Goal: Contribute content

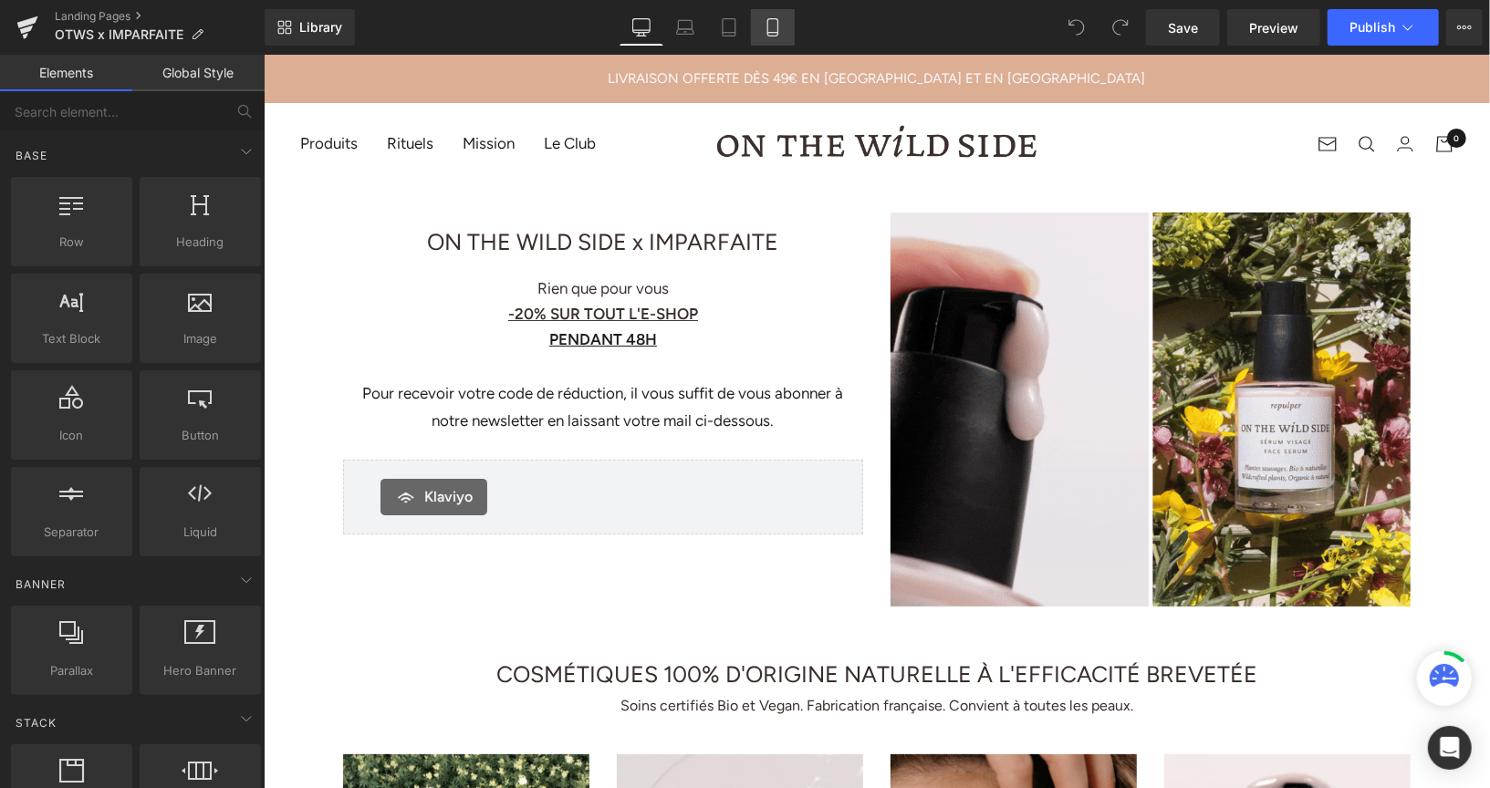
click at [776, 28] on icon at bounding box center [773, 27] width 18 height 18
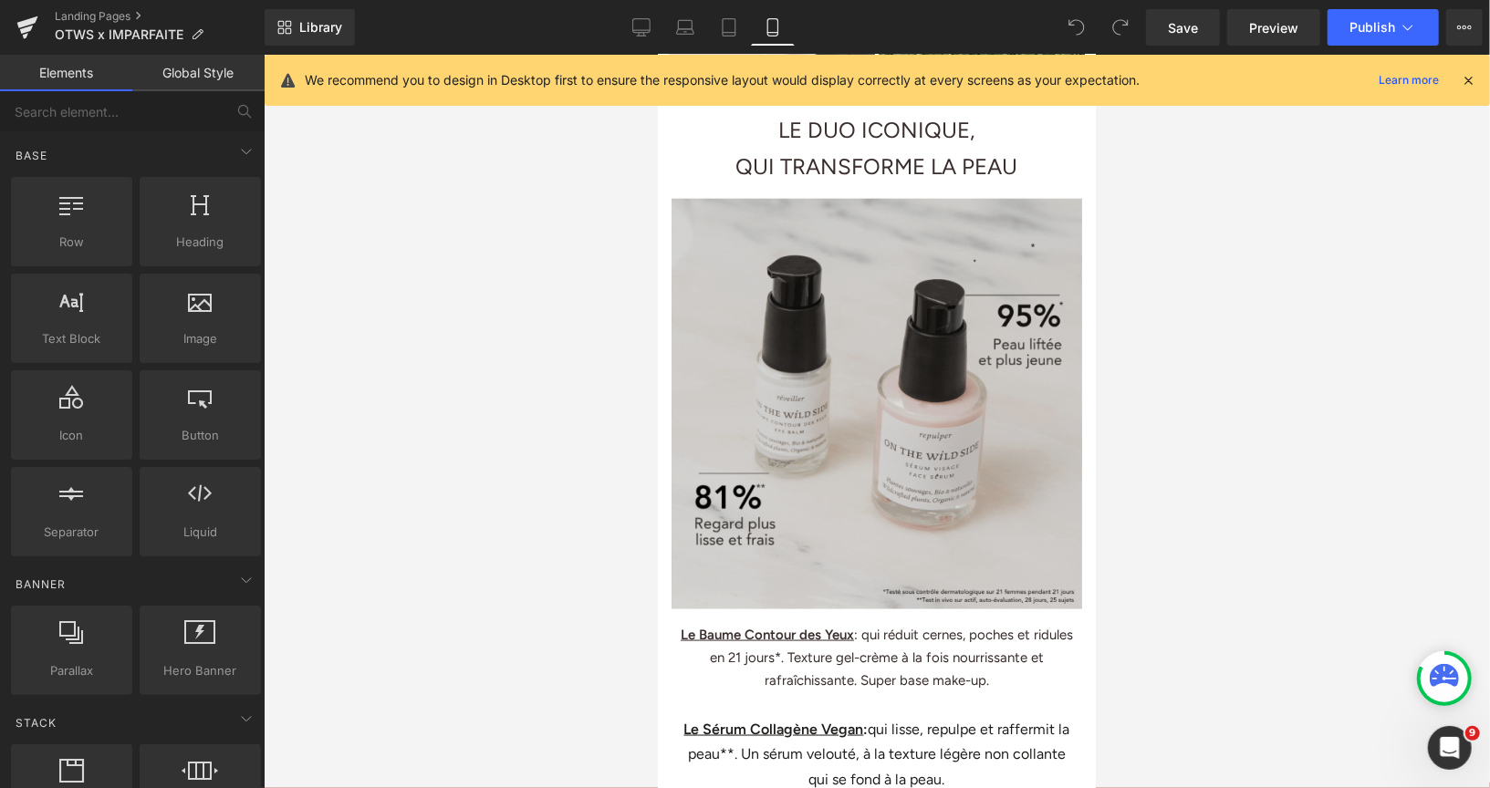
scroll to position [1465, 0]
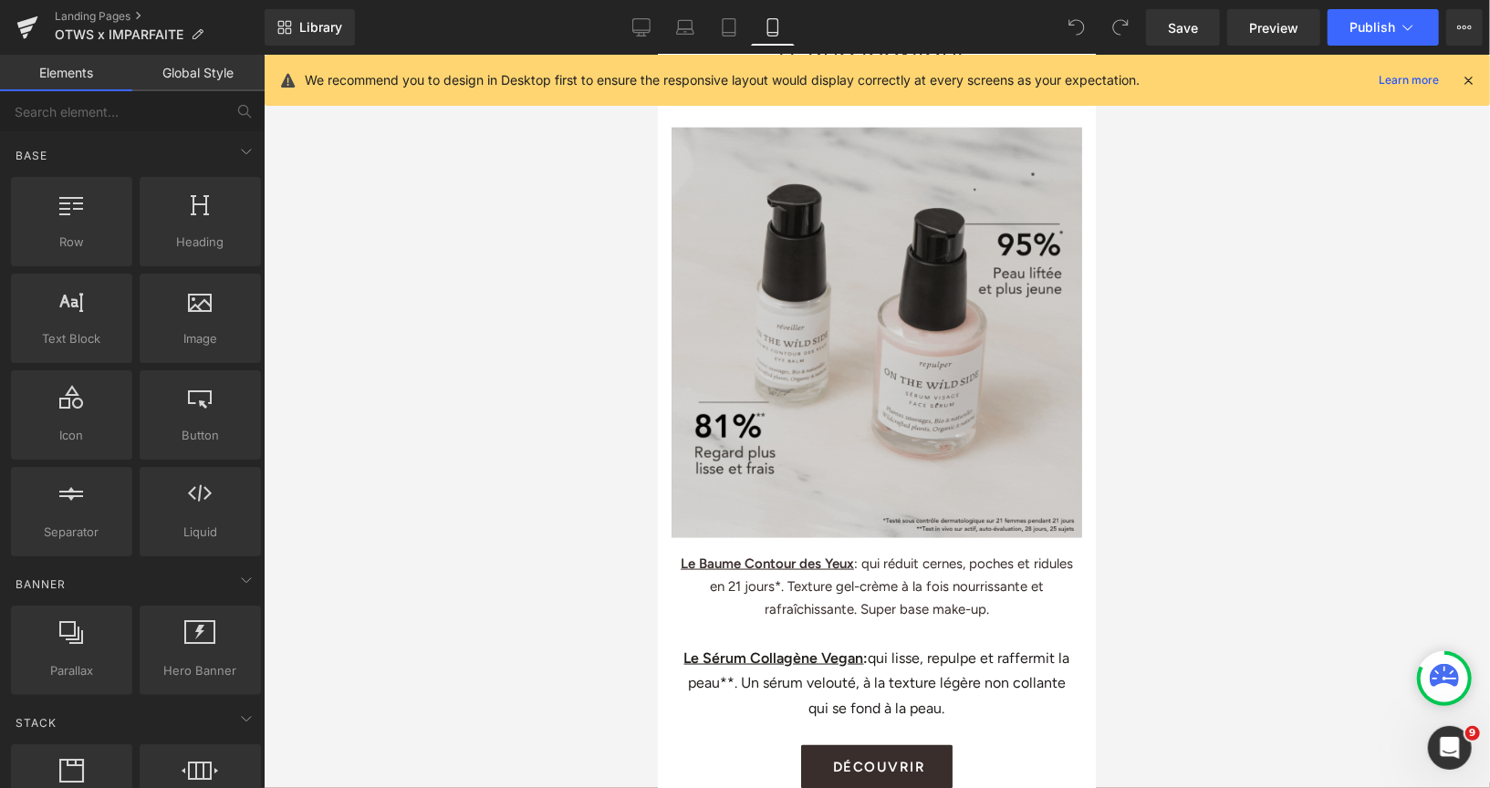
click at [860, 319] on img at bounding box center [876, 324] width 411 height 425
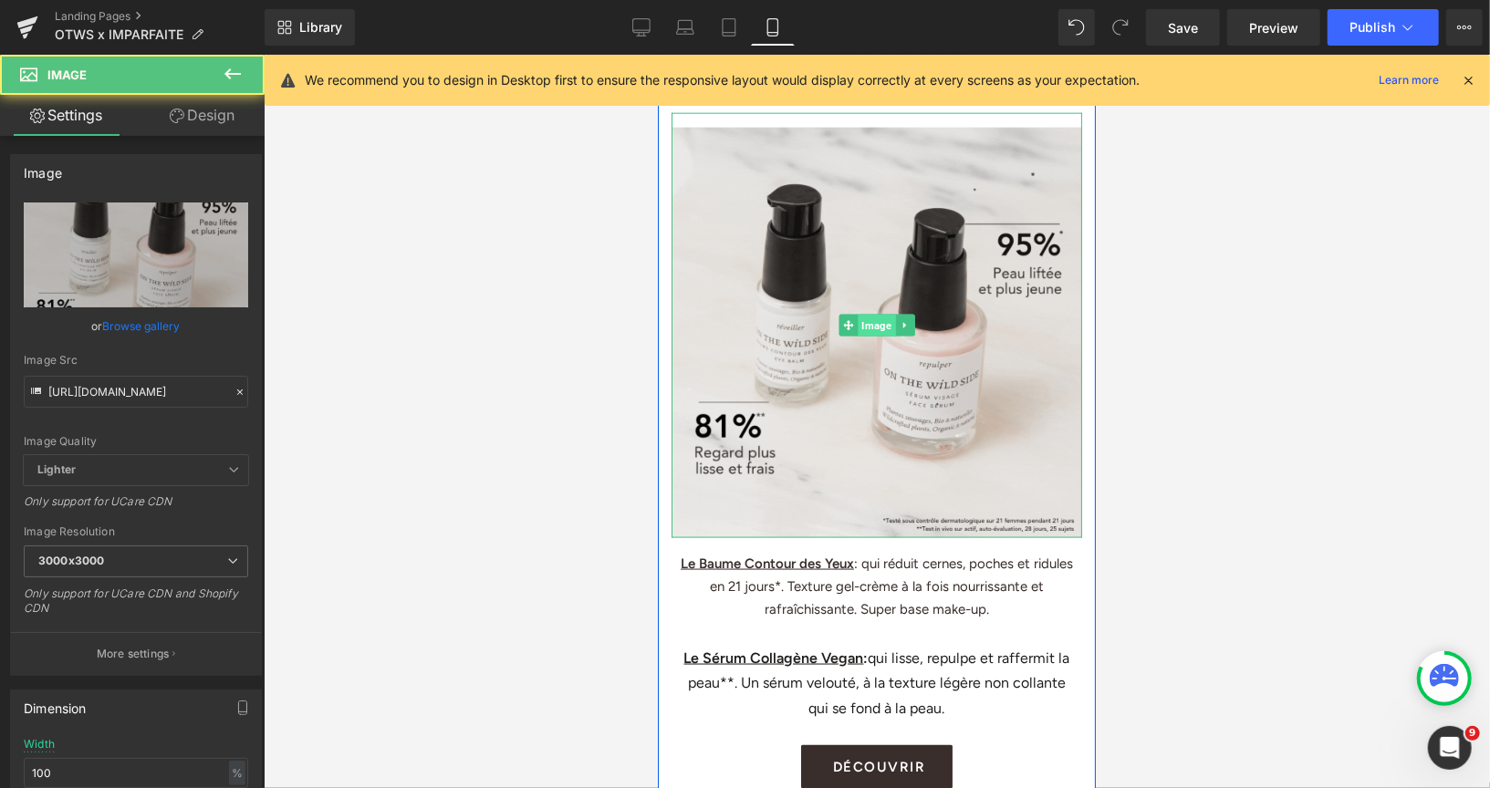
click at [866, 314] on span "Image" at bounding box center [875, 325] width 37 height 22
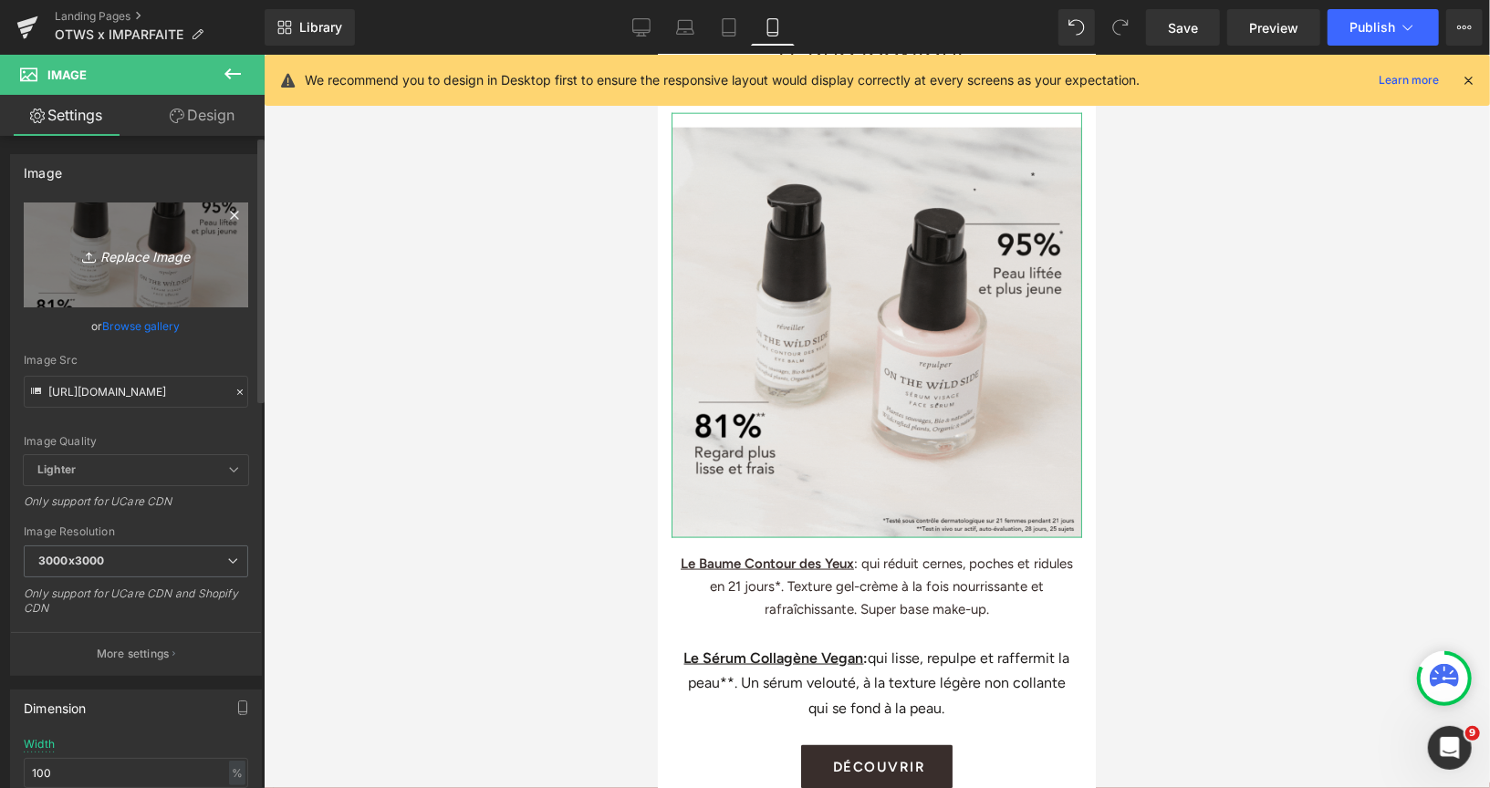
click at [125, 253] on icon "Replace Image" at bounding box center [136, 255] width 146 height 23
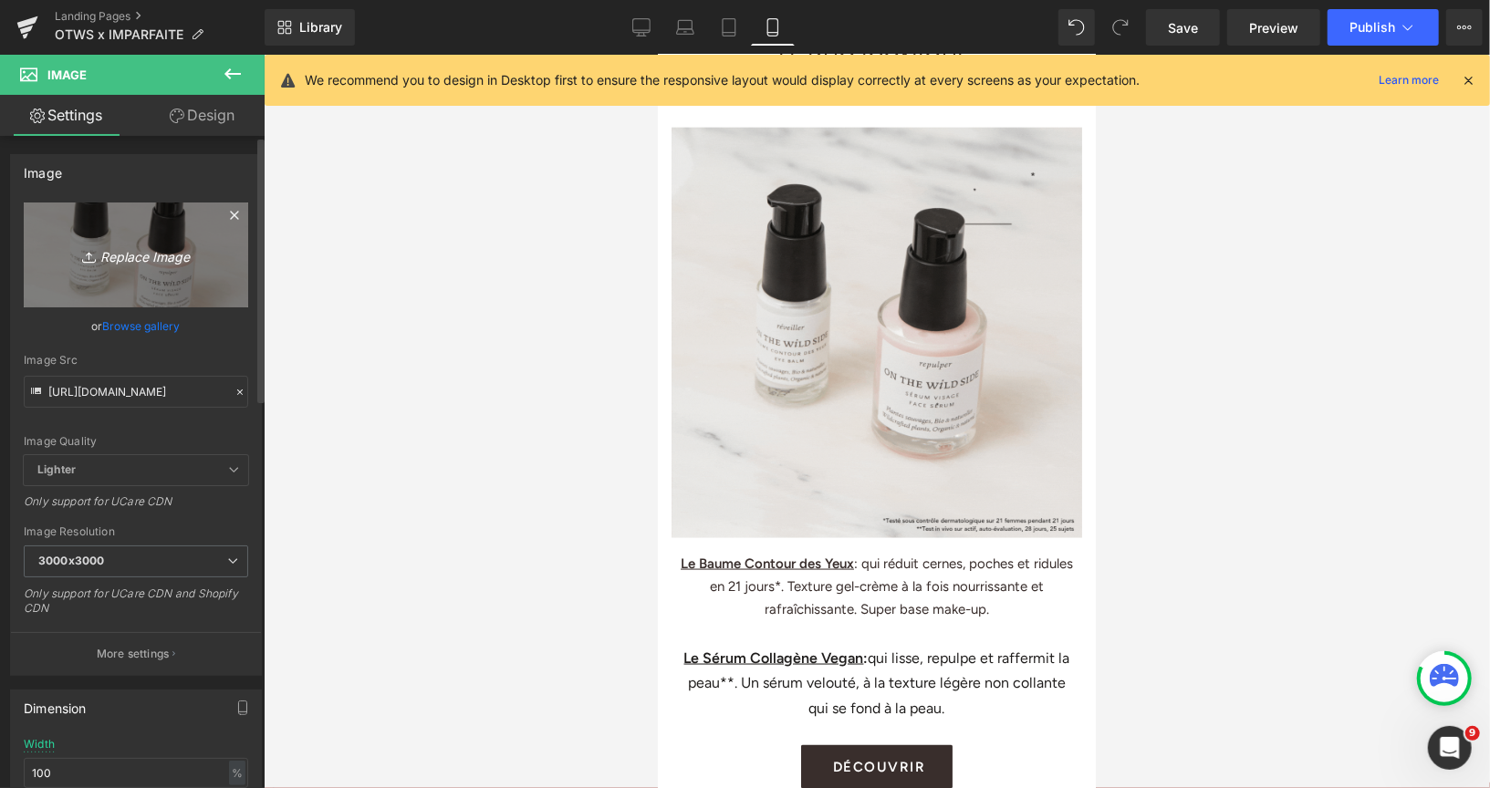
type input "C:\fakepath\image001.gif"
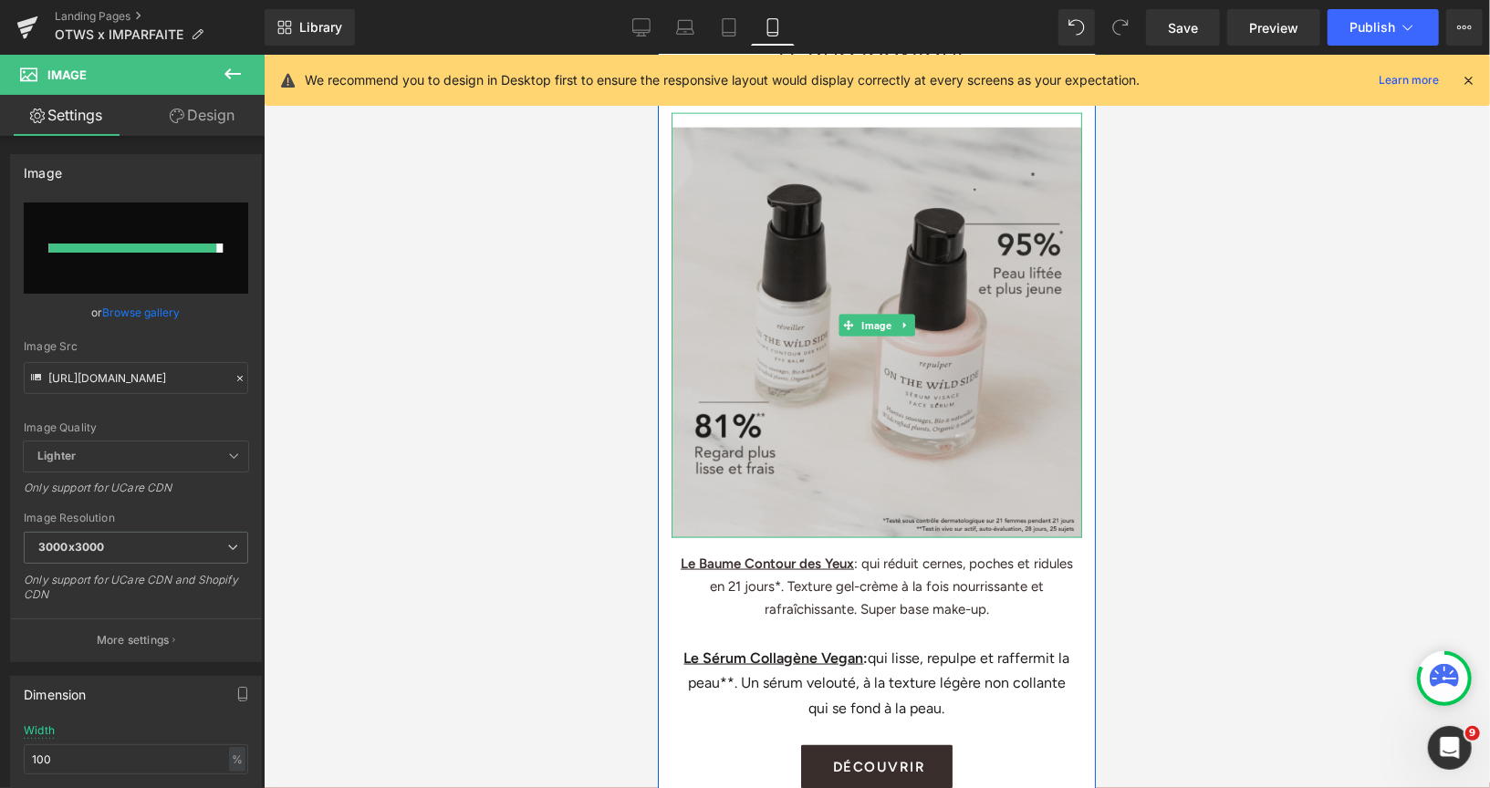
type input "[URL][DOMAIN_NAME]"
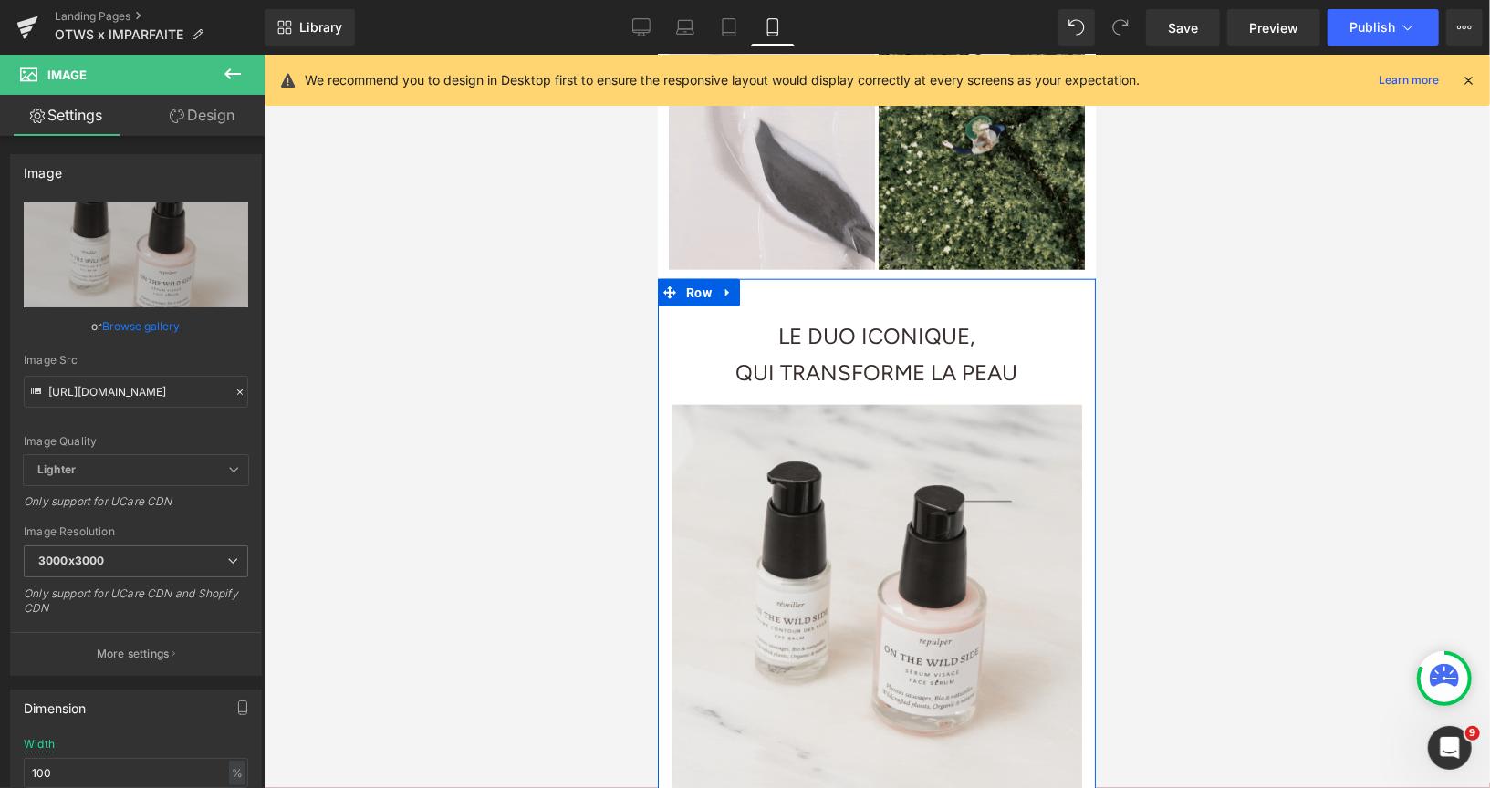
scroll to position [1179, 0]
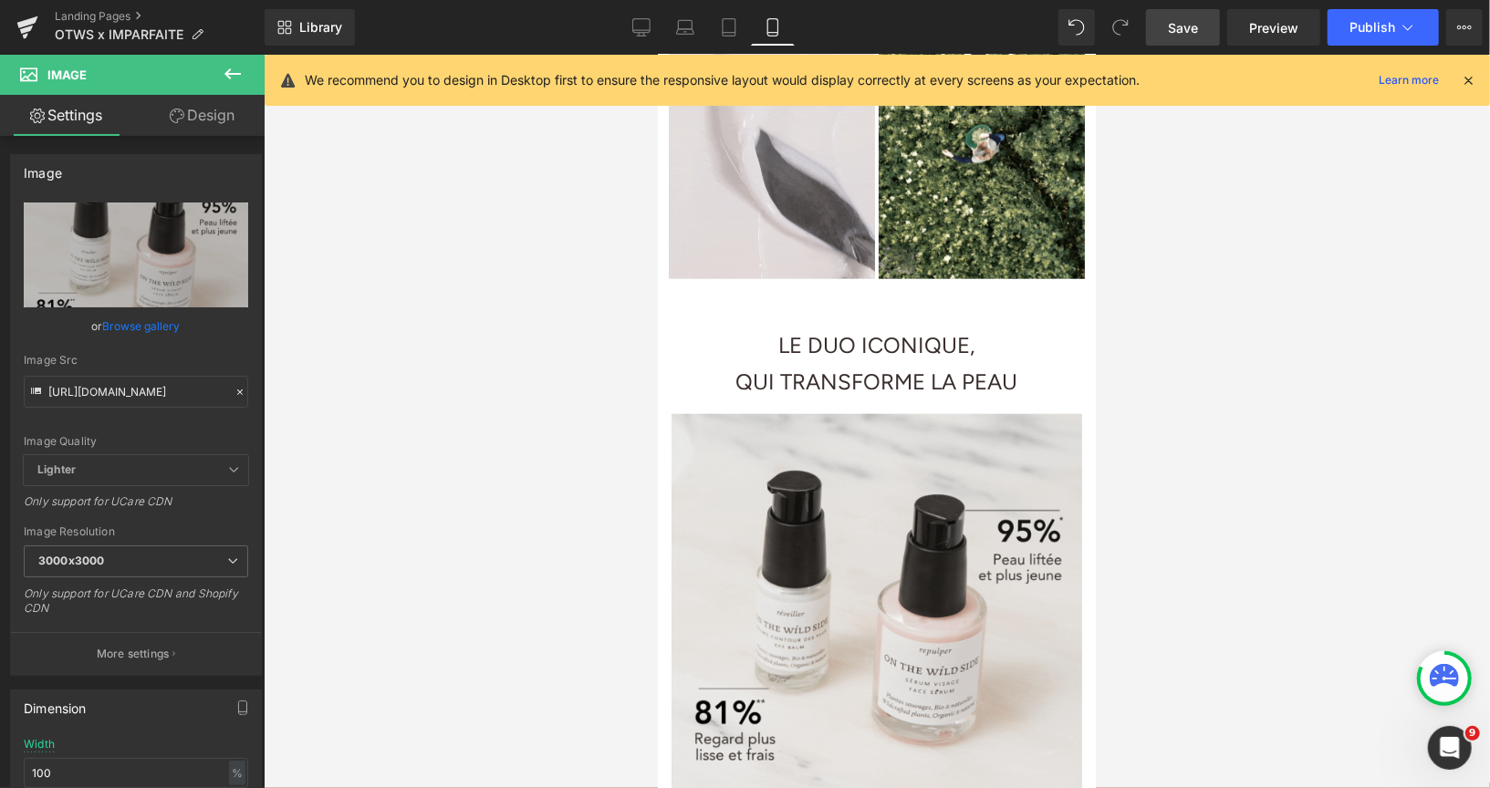
click at [1176, 30] on span "Save" at bounding box center [1183, 27] width 30 height 19
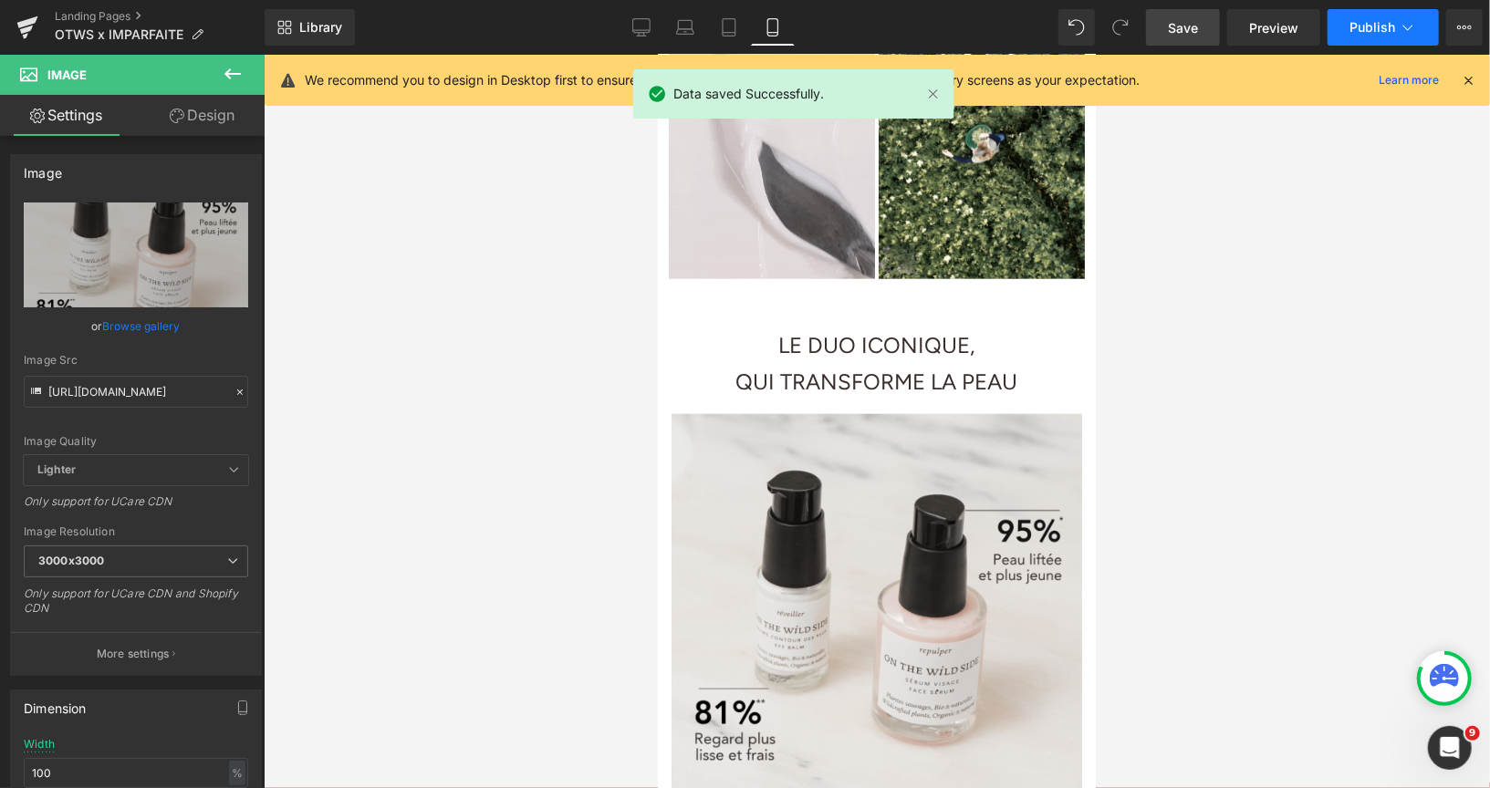
click at [1356, 17] on button "Publish" at bounding box center [1382, 27] width 111 height 36
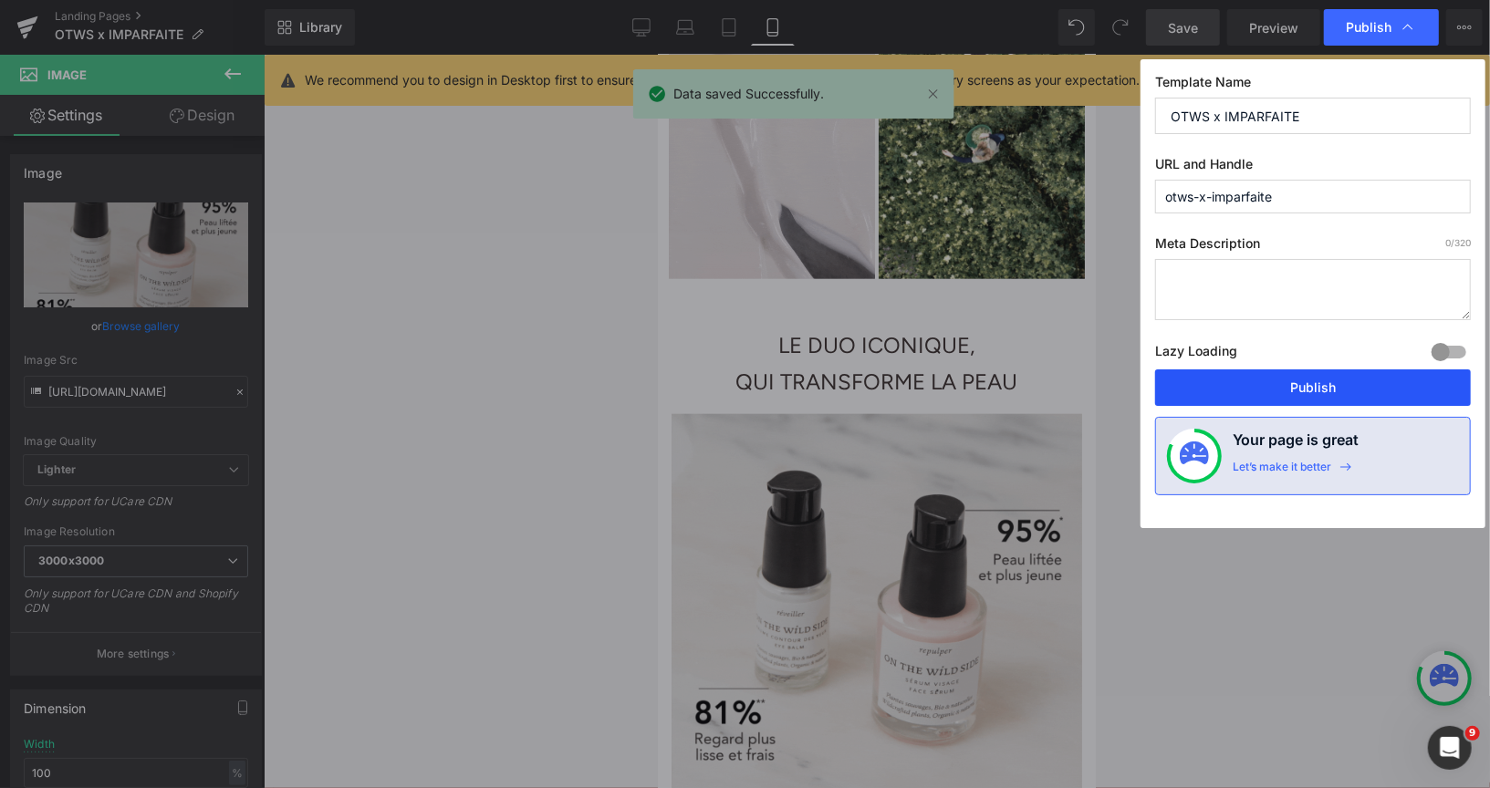
click at [1239, 380] on button "Publish" at bounding box center [1313, 388] width 316 height 36
